Goal: Check status: Check status

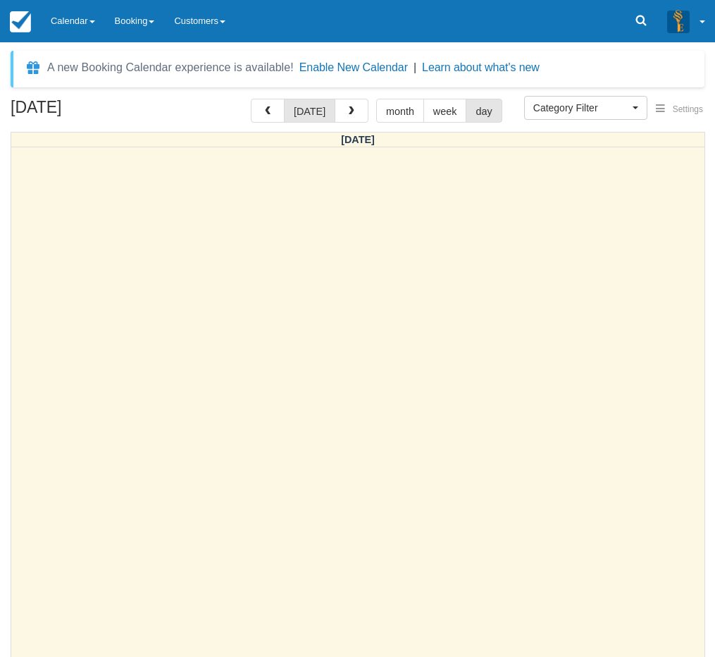
select select
click at [353, 108] on span "button" at bounding box center [352, 111] width 10 height 10
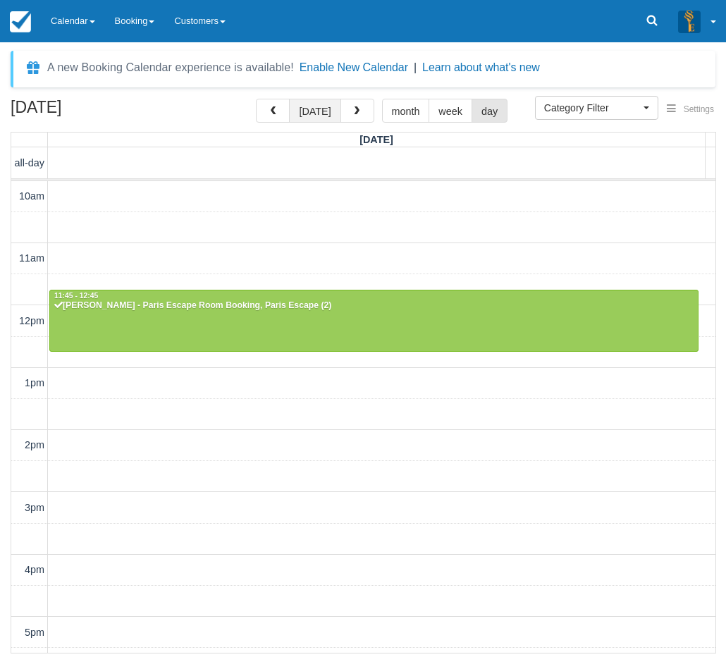
click at [314, 111] on button "[DATE]" at bounding box center [314, 111] width 51 height 24
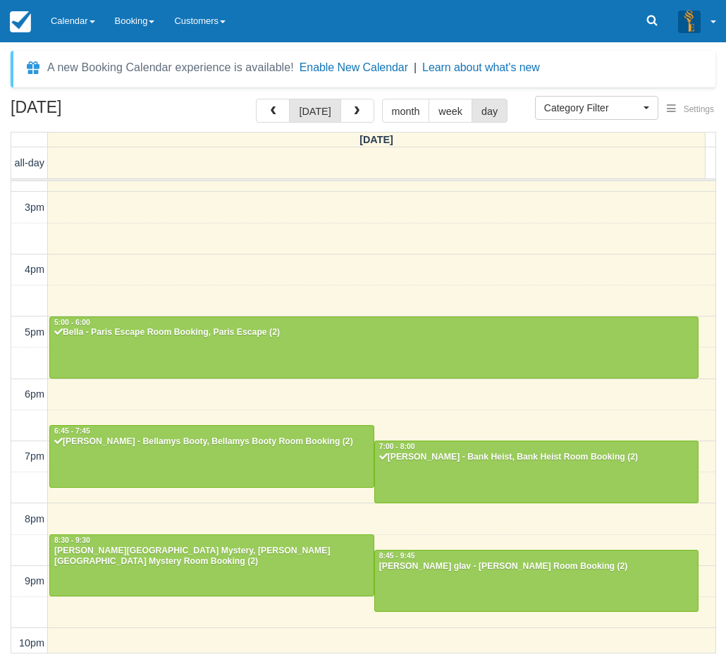
scroll to position [306, 0]
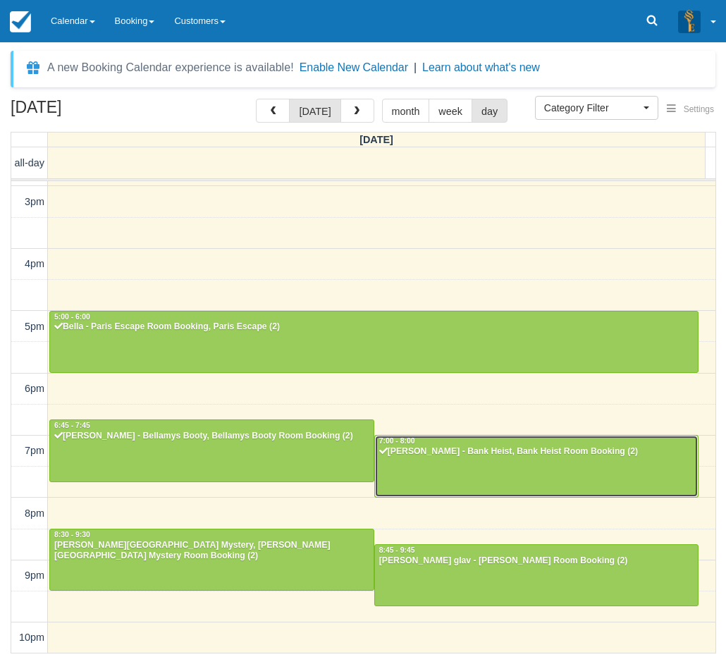
click at [443, 474] on div at bounding box center [536, 466] width 323 height 61
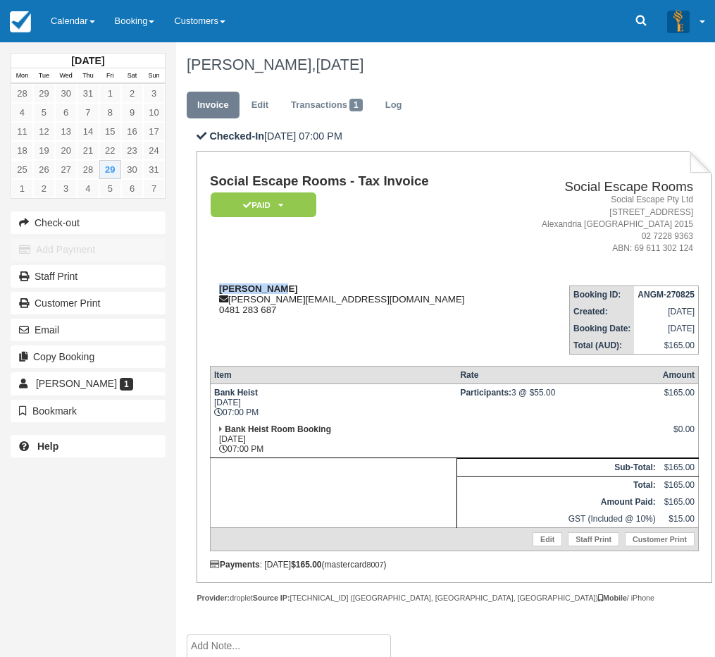
drag, startPoint x: 272, startPoint y: 289, endPoint x: 221, endPoint y: 288, distance: 51.4
click at [221, 288] on div "Michelle Ny michelle.nyny@gmail.com 0481 283 687" at bounding box center [359, 299] width 298 height 32
copy strong "Michelle Ny"
click at [53, 23] on link "Calendar" at bounding box center [73, 21] width 64 height 42
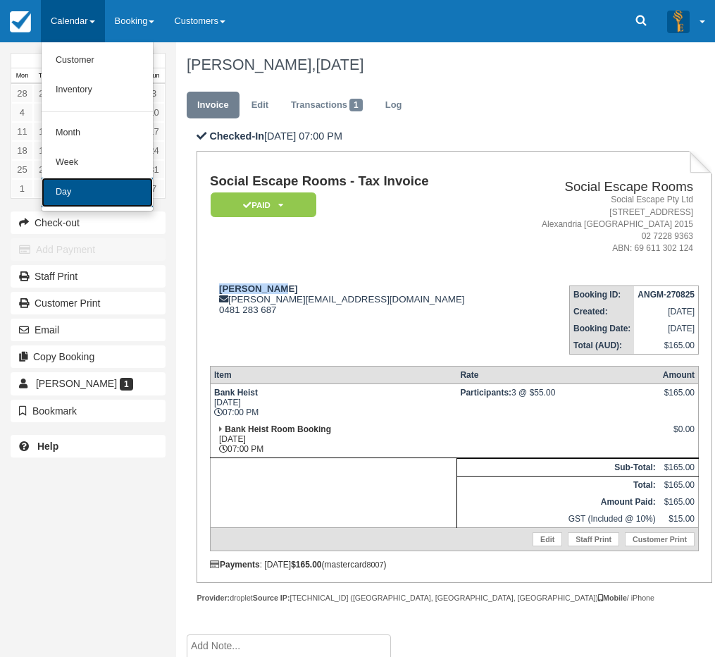
click at [125, 183] on link "Day" at bounding box center [97, 193] width 111 height 30
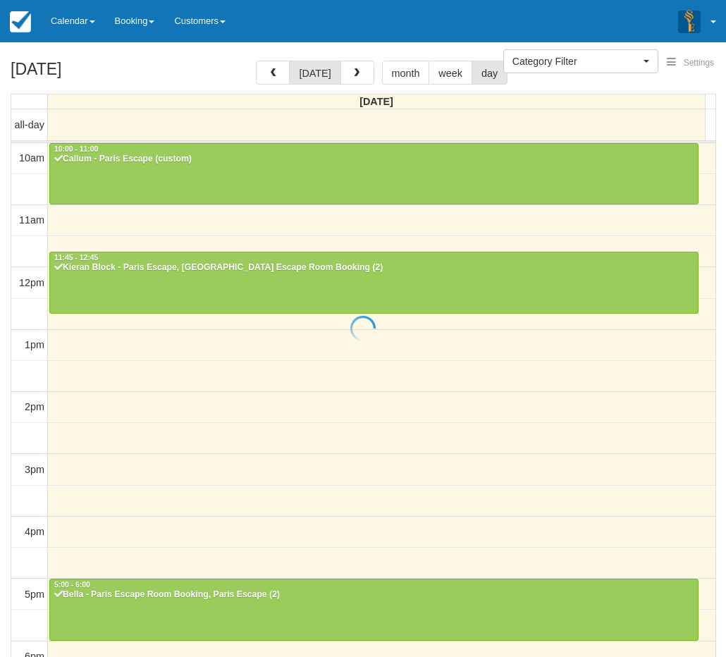
select select
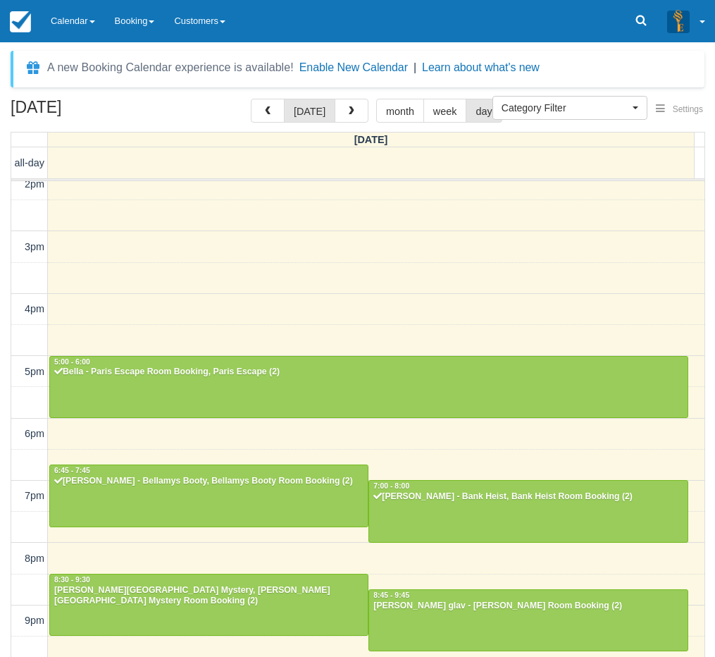
scroll to position [45, 0]
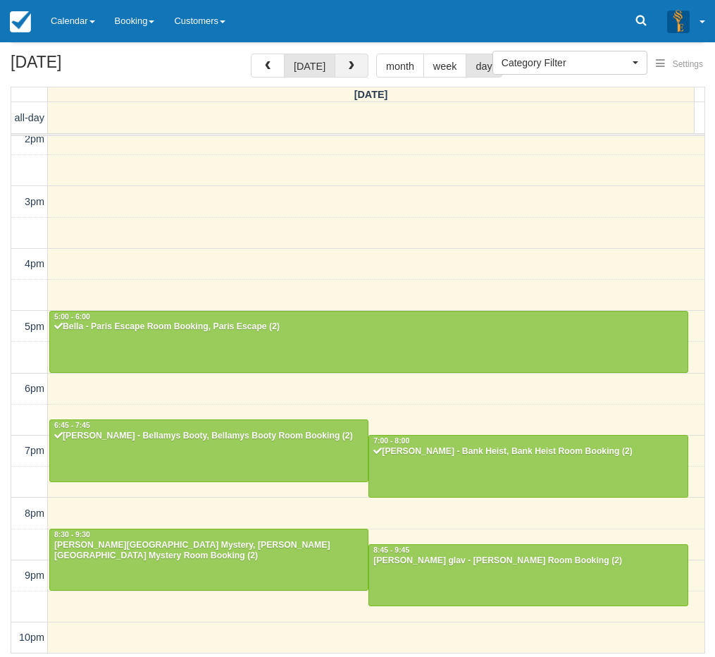
click at [352, 58] on button "button" at bounding box center [352, 66] width 34 height 24
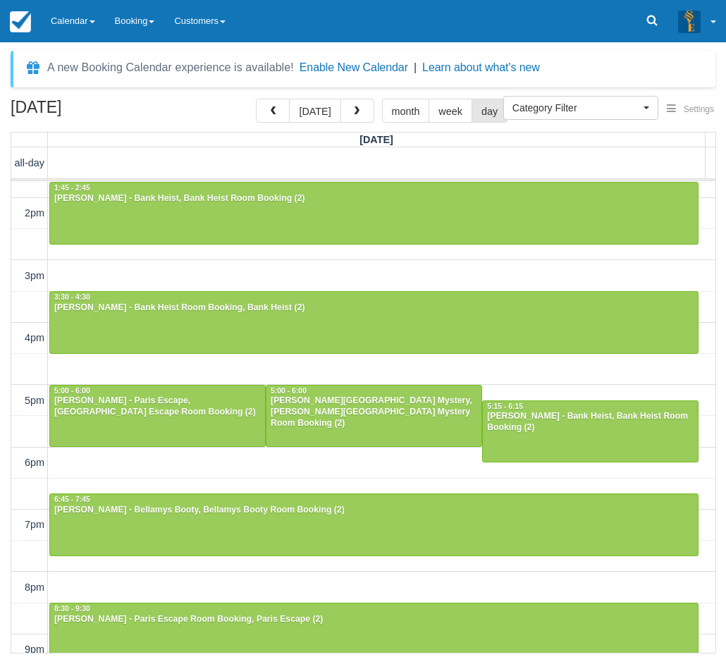
scroll to position [306, 0]
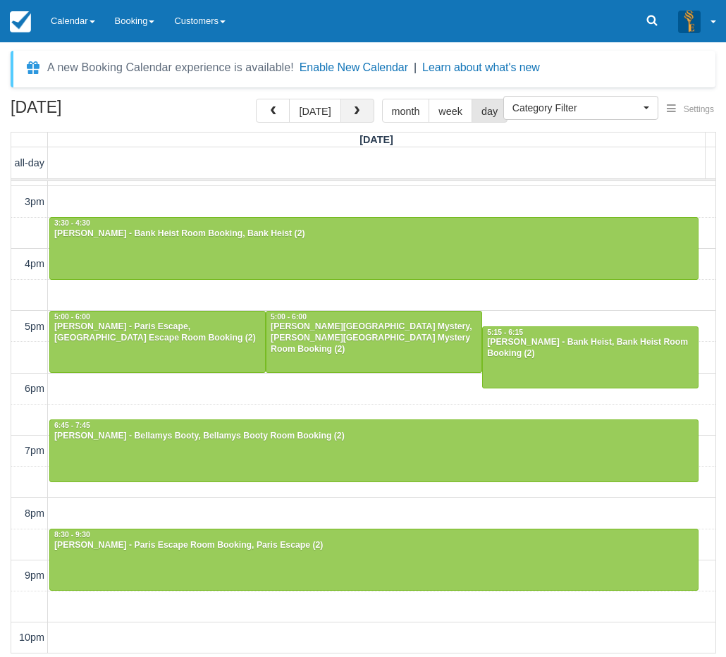
click at [358, 115] on span "button" at bounding box center [357, 111] width 10 height 10
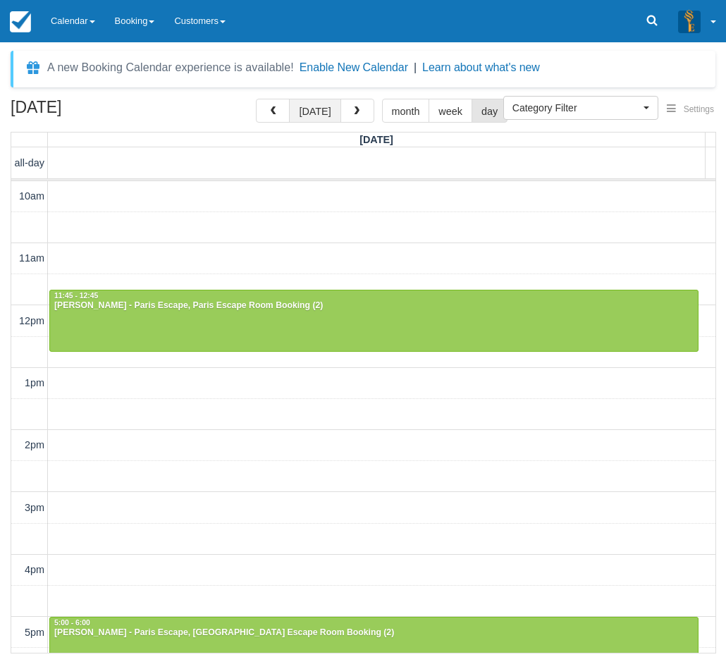
click at [309, 121] on button "[DATE]" at bounding box center [314, 111] width 51 height 24
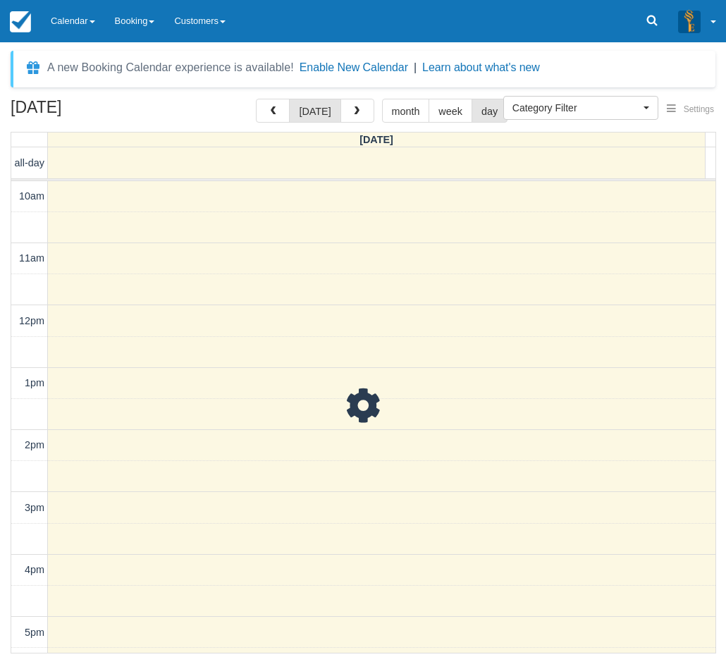
scroll to position [307, 0]
